Goal: Task Accomplishment & Management: Manage account settings

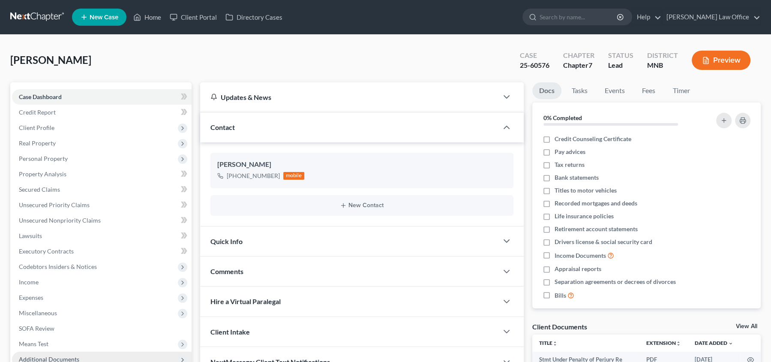
scroll to position [93, 0]
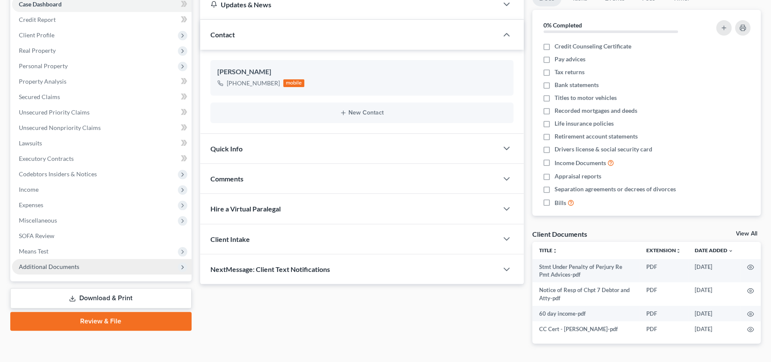
click at [78, 266] on span "Additional Documents" at bounding box center [102, 266] width 180 height 15
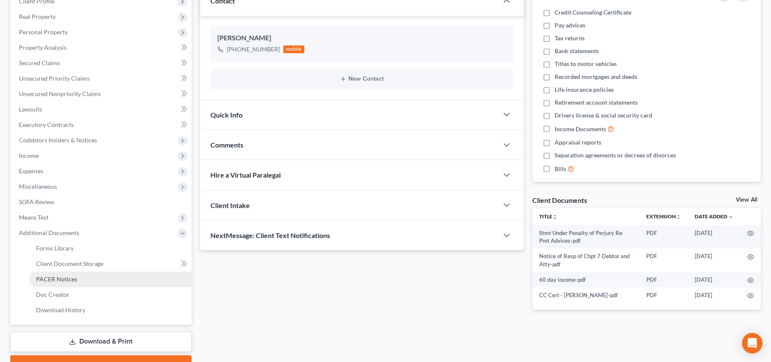
scroll to position [127, 0]
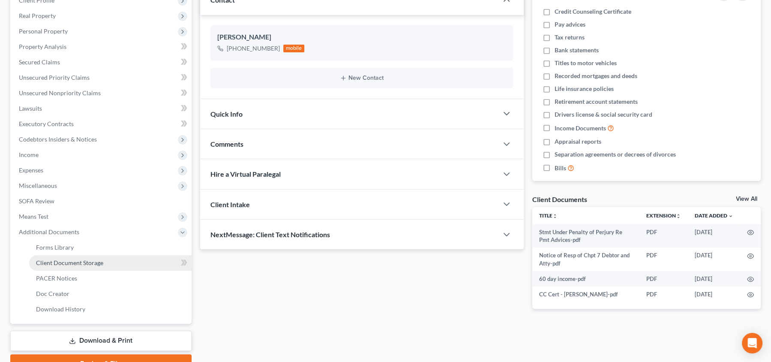
click at [117, 262] on link "Client Document Storage" at bounding box center [110, 262] width 162 height 15
select select "1"
select select "4"
select select "6"
select select "7"
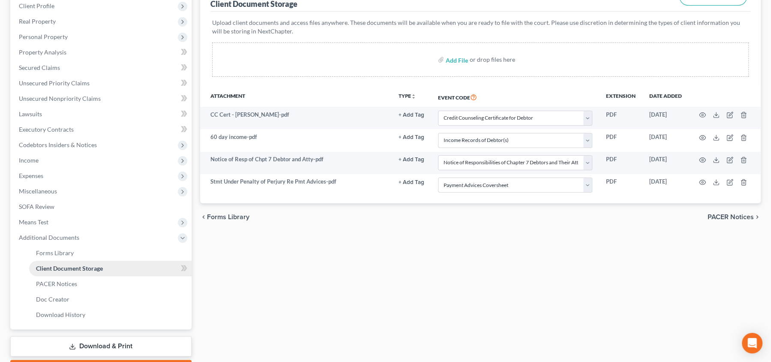
scroll to position [123, 0]
click at [88, 317] on link "Download History" at bounding box center [110, 313] width 162 height 15
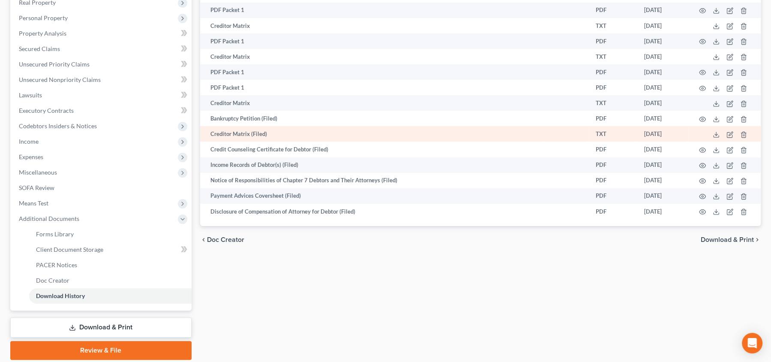
scroll to position [144, 0]
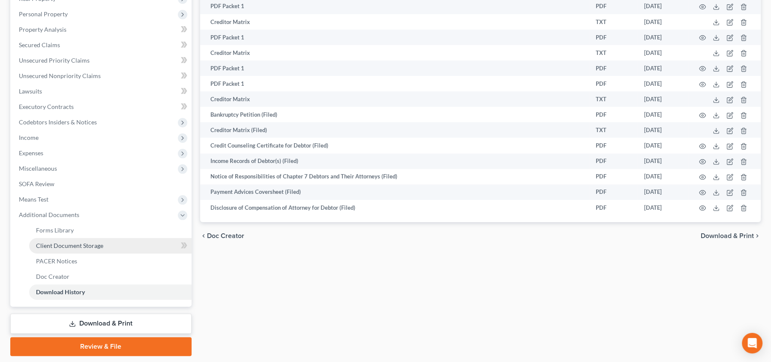
click at [69, 248] on span "Client Document Storage" at bounding box center [69, 245] width 67 height 7
select select "1"
select select "4"
select select "6"
select select "7"
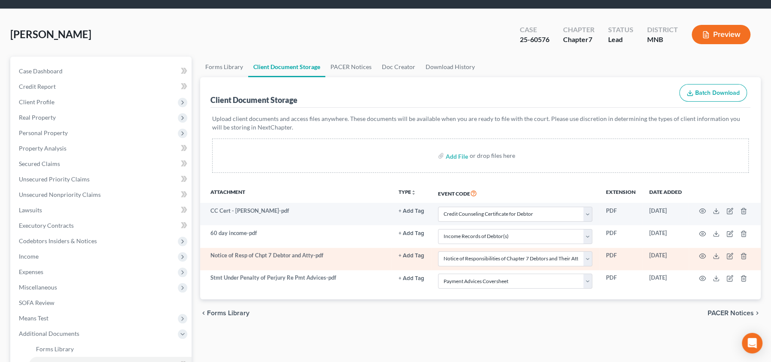
scroll to position [27, 0]
